Goal: Information Seeking & Learning: Learn about a topic

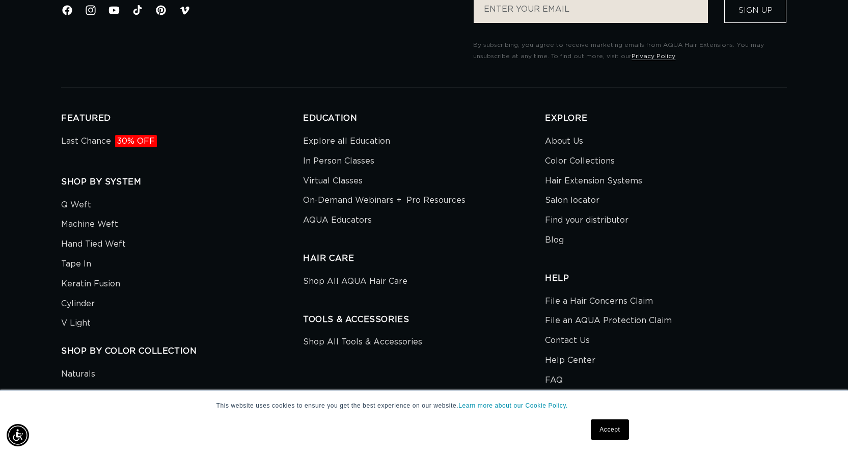
scroll to position [917, 0]
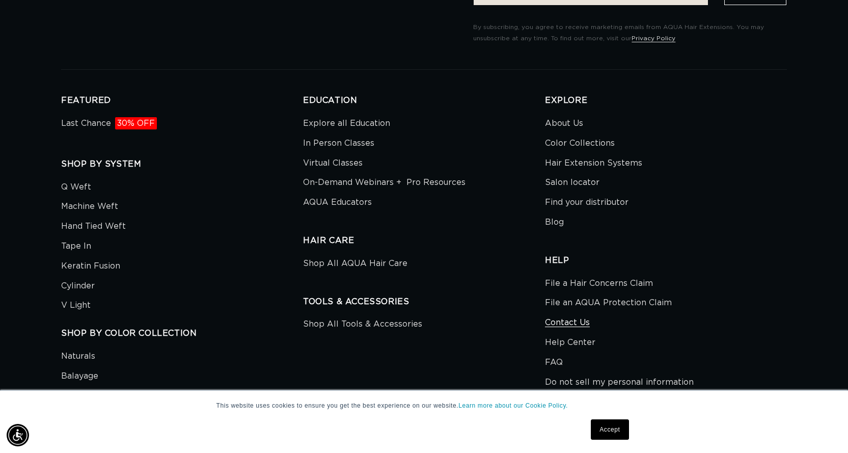
click at [555, 320] on link "Contact Us" at bounding box center [567, 323] width 45 height 20
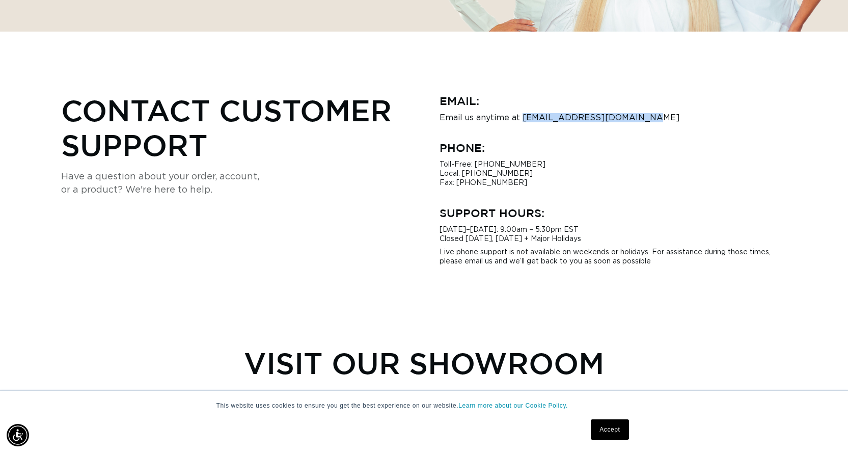
drag, startPoint x: 640, startPoint y: 117, endPoint x: 522, endPoint y: 118, distance: 118.2
click at [522, 118] on p "Email us anytime at hi@aquahairextensions.com" at bounding box center [614, 117] width 348 height 9
copy p "hi@aquahairextensions.com"
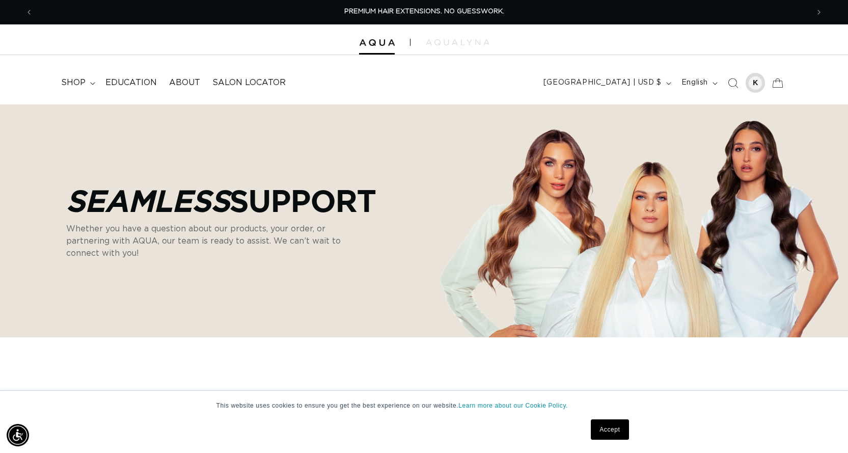
click at [757, 81] on div at bounding box center [755, 83] width 14 height 14
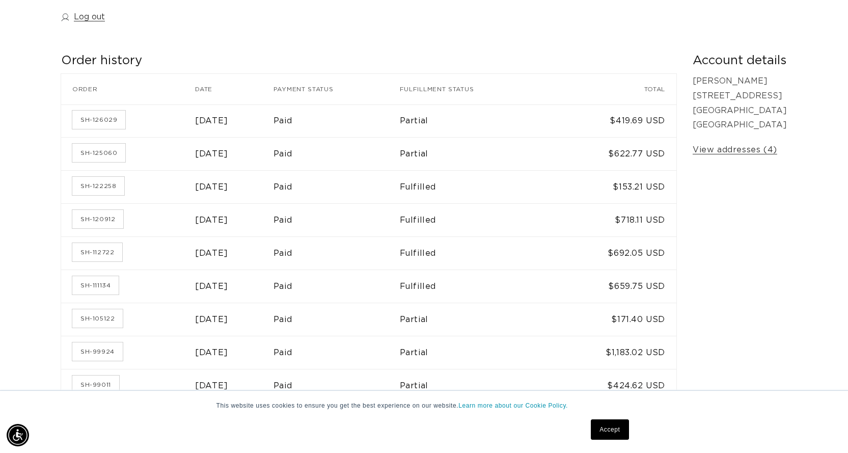
scroll to position [204, 0]
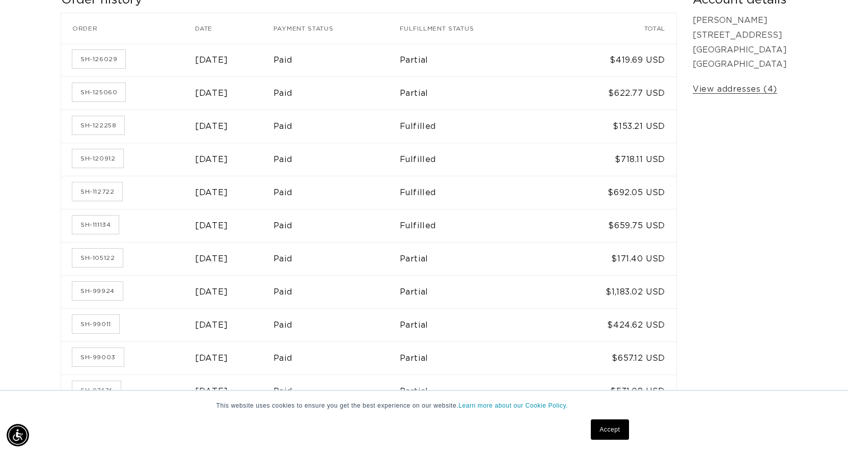
click at [608, 430] on link "Accept" at bounding box center [610, 429] width 38 height 20
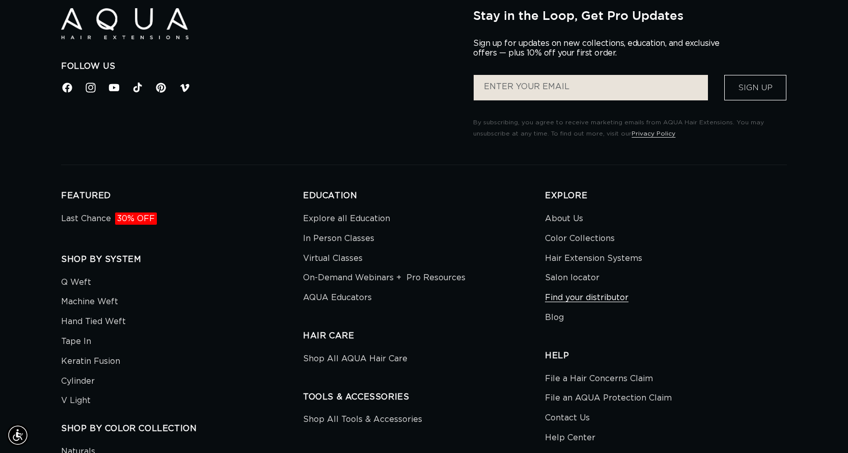
scroll to position [917, 0]
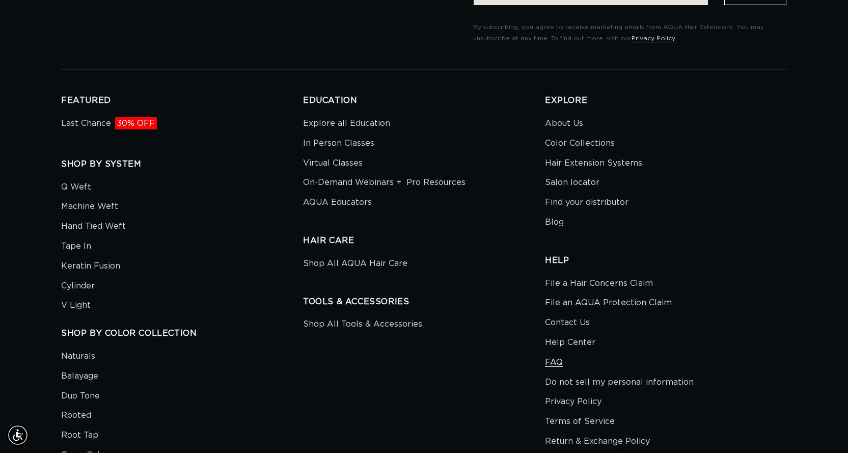
click at [561, 360] on link "FAQ" at bounding box center [554, 362] width 18 height 20
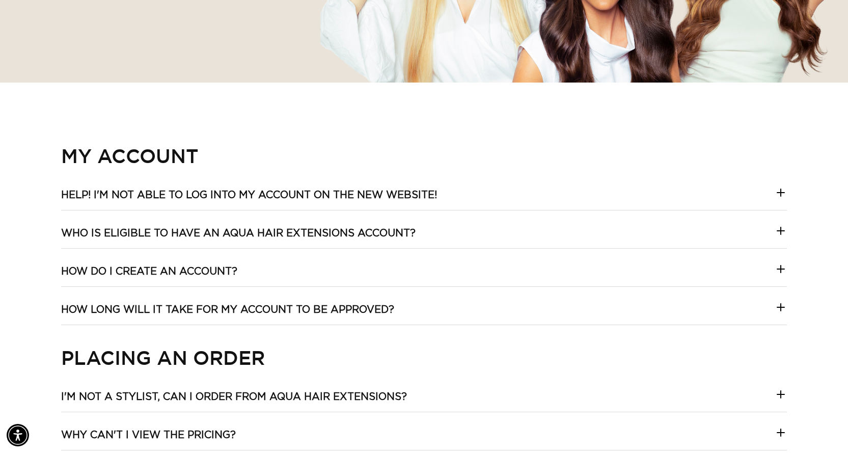
scroll to position [0, 776]
click at [234, 239] on h3 "Who is eligible to have an Aqua Hair Extensions account?" at bounding box center [238, 233] width 354 height 13
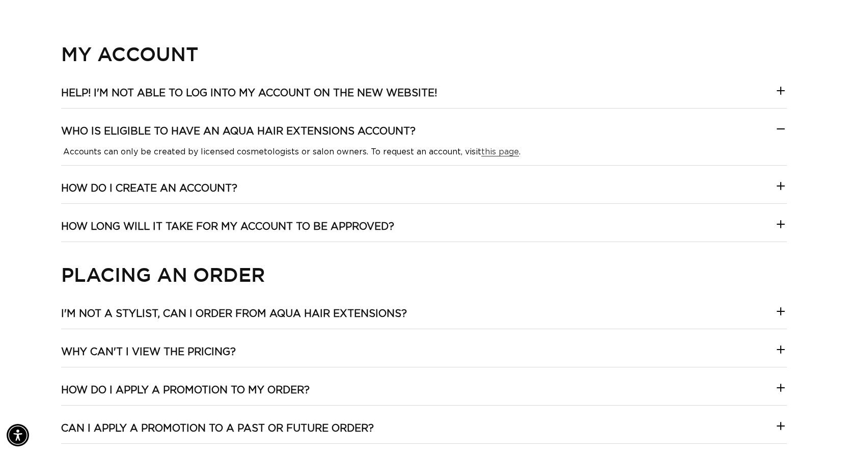
scroll to position [0, 1551]
click at [345, 316] on h3 "I'm not a stylist, can I order from Aqua Hair Extensions?" at bounding box center [234, 313] width 346 height 13
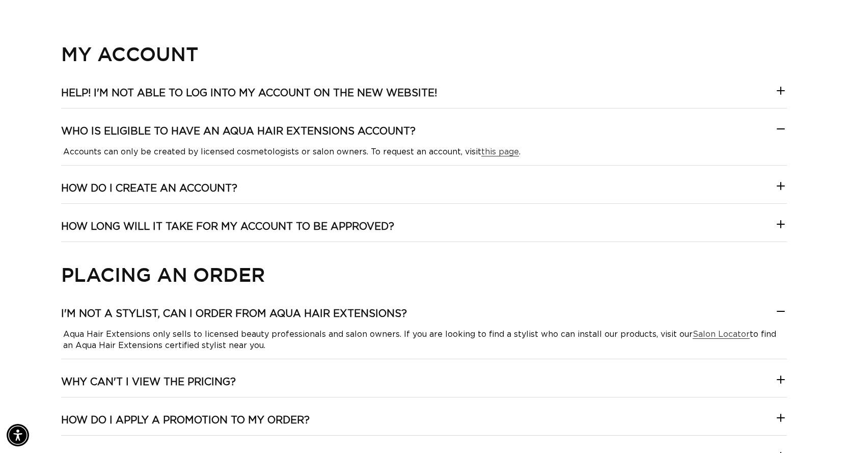
scroll to position [0, 776]
click at [270, 383] on summary "Why can't I view the pricing?" at bounding box center [424, 385] width 726 height 21
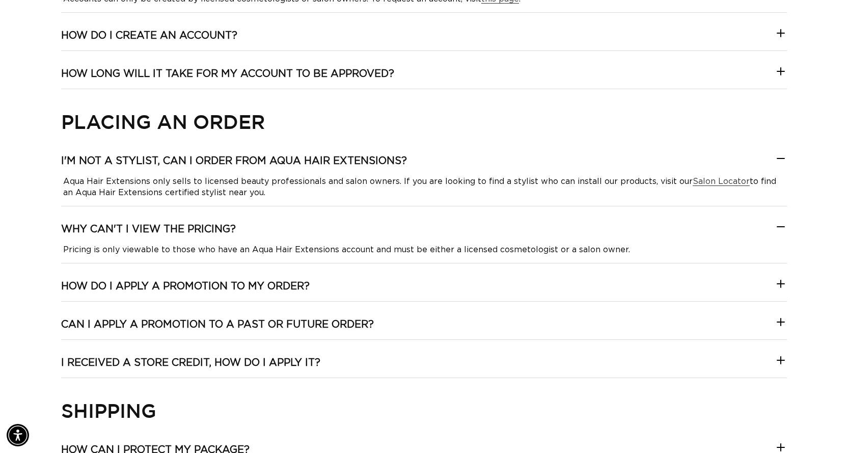
click at [333, 289] on summary "How do I apply a promotion to my order?" at bounding box center [424, 290] width 726 height 21
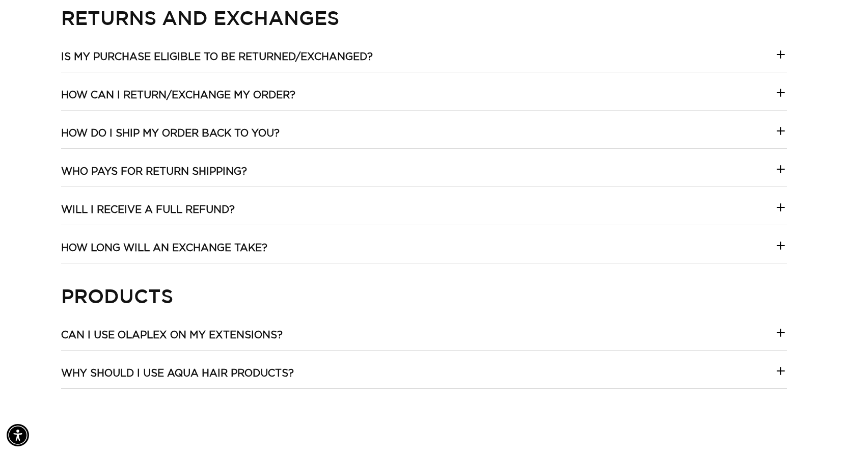
scroll to position [0, 0]
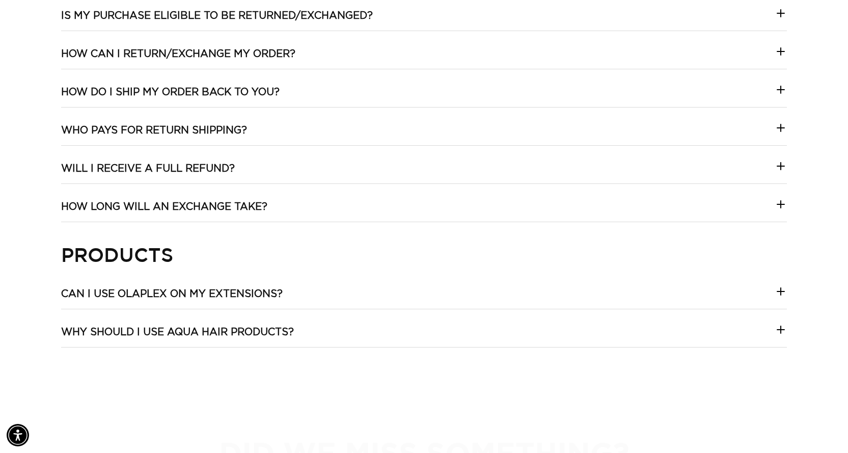
click at [200, 300] on summary "Can I use Olaplex on my extensions?" at bounding box center [424, 297] width 726 height 21
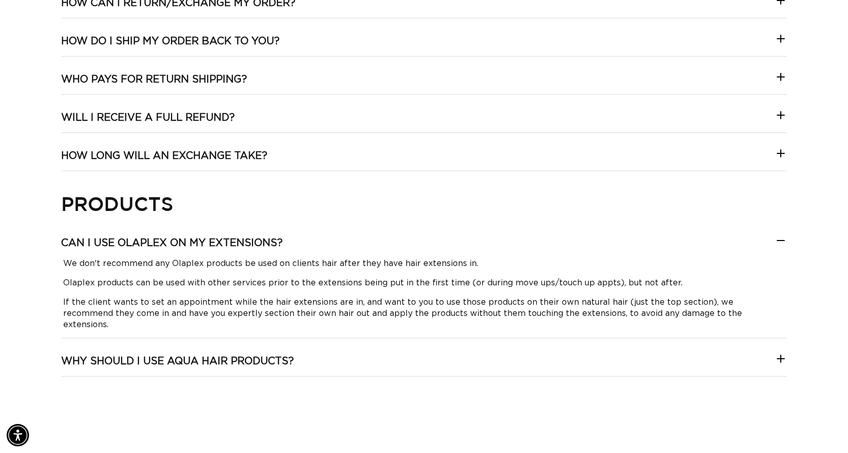
click at [217, 362] on summary "Why should I use AQUA hair products?" at bounding box center [424, 364] width 726 height 21
